Goal: Information Seeking & Learning: Find specific page/section

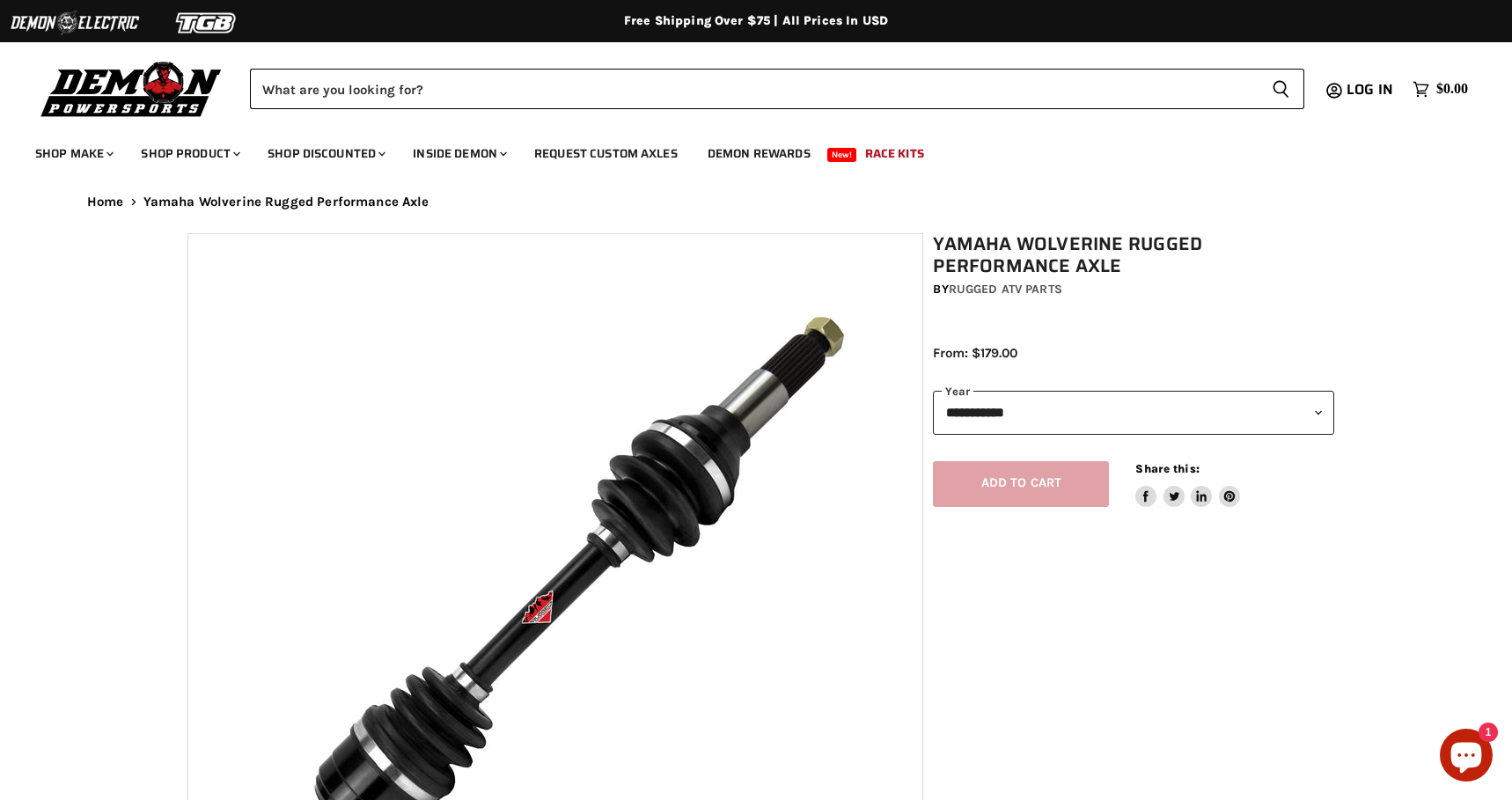
select select "******"
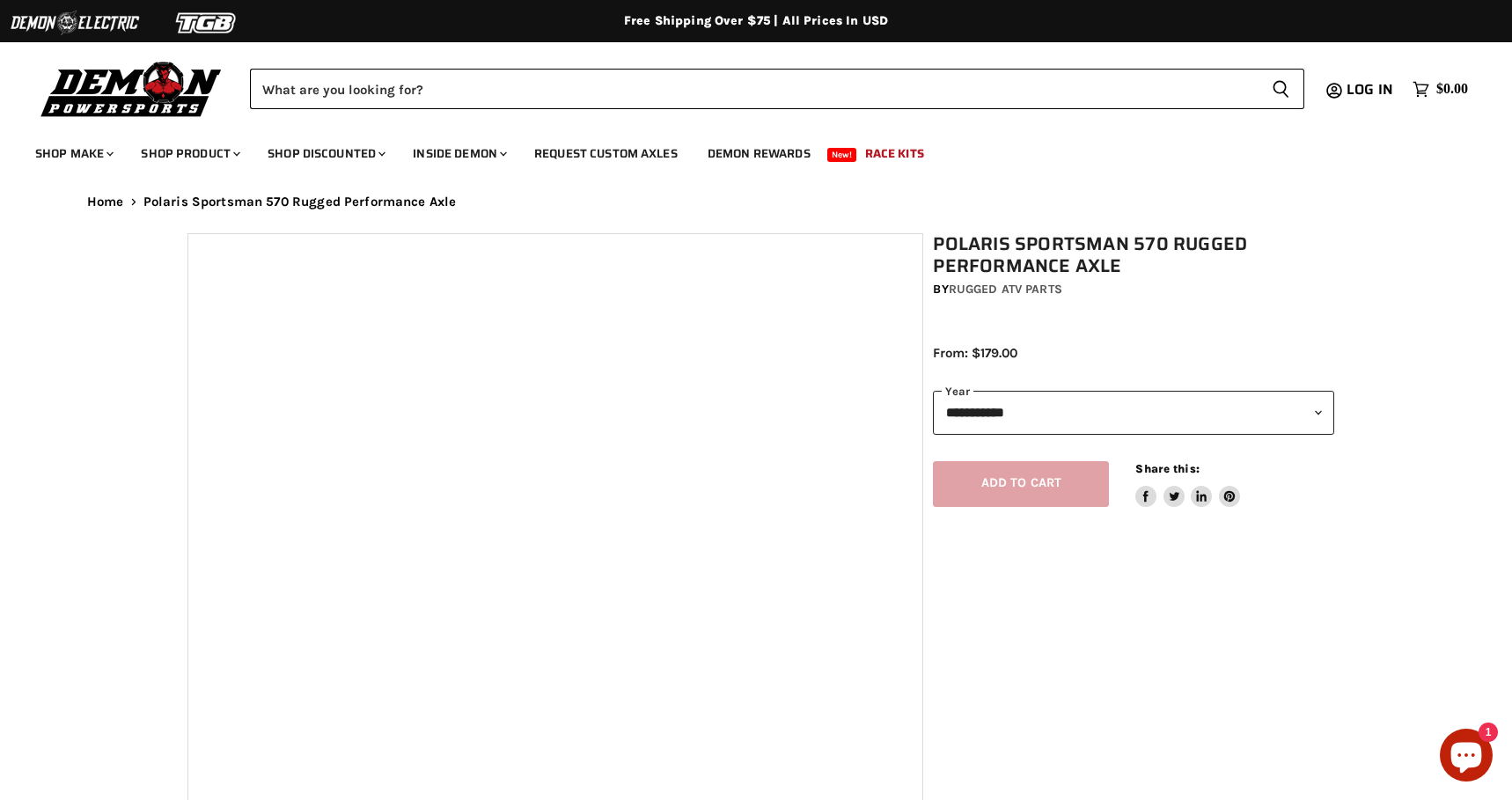
select select "******"
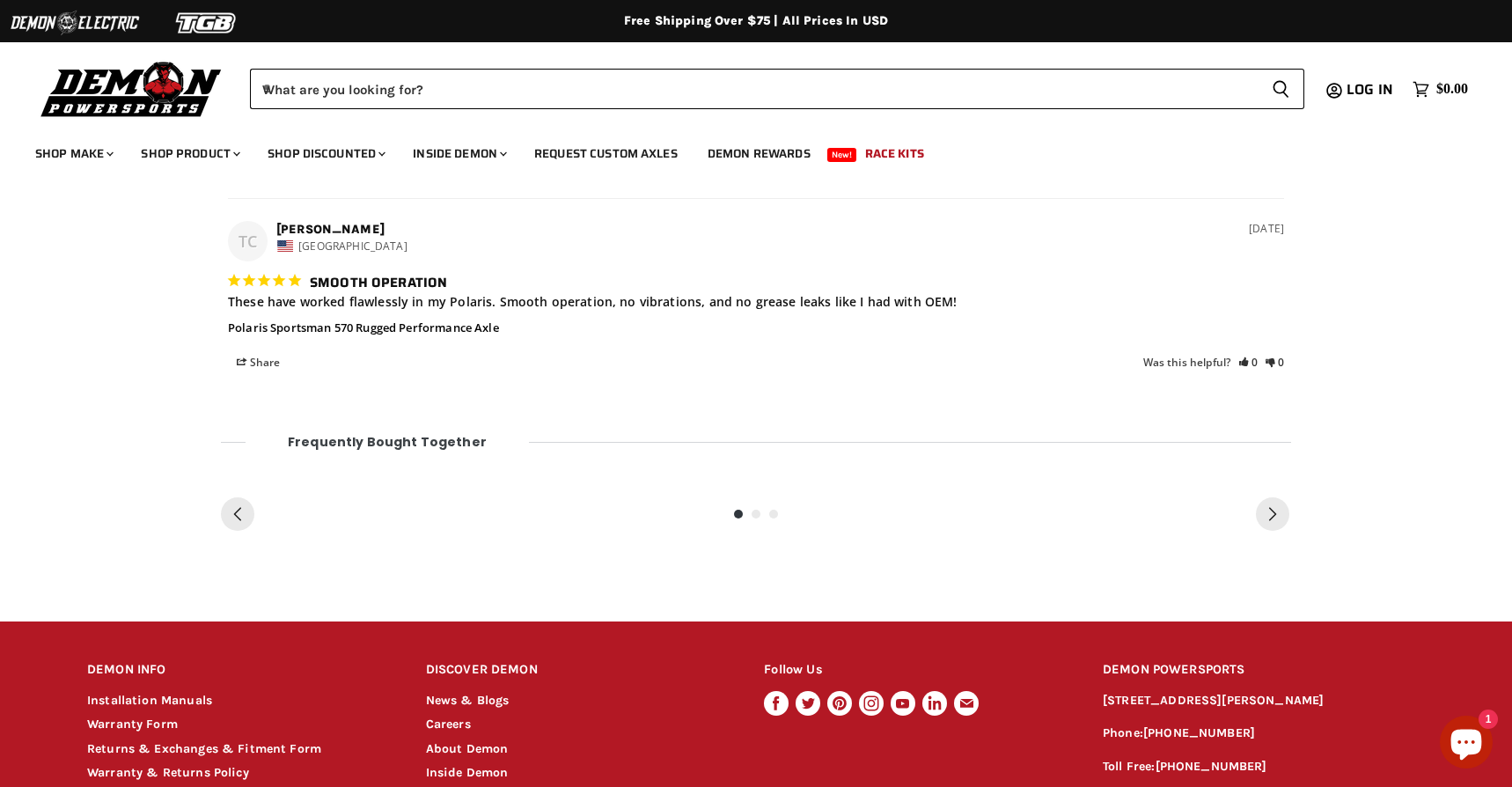
scroll to position [1795, 0]
